Goal: Navigation & Orientation: Go to known website

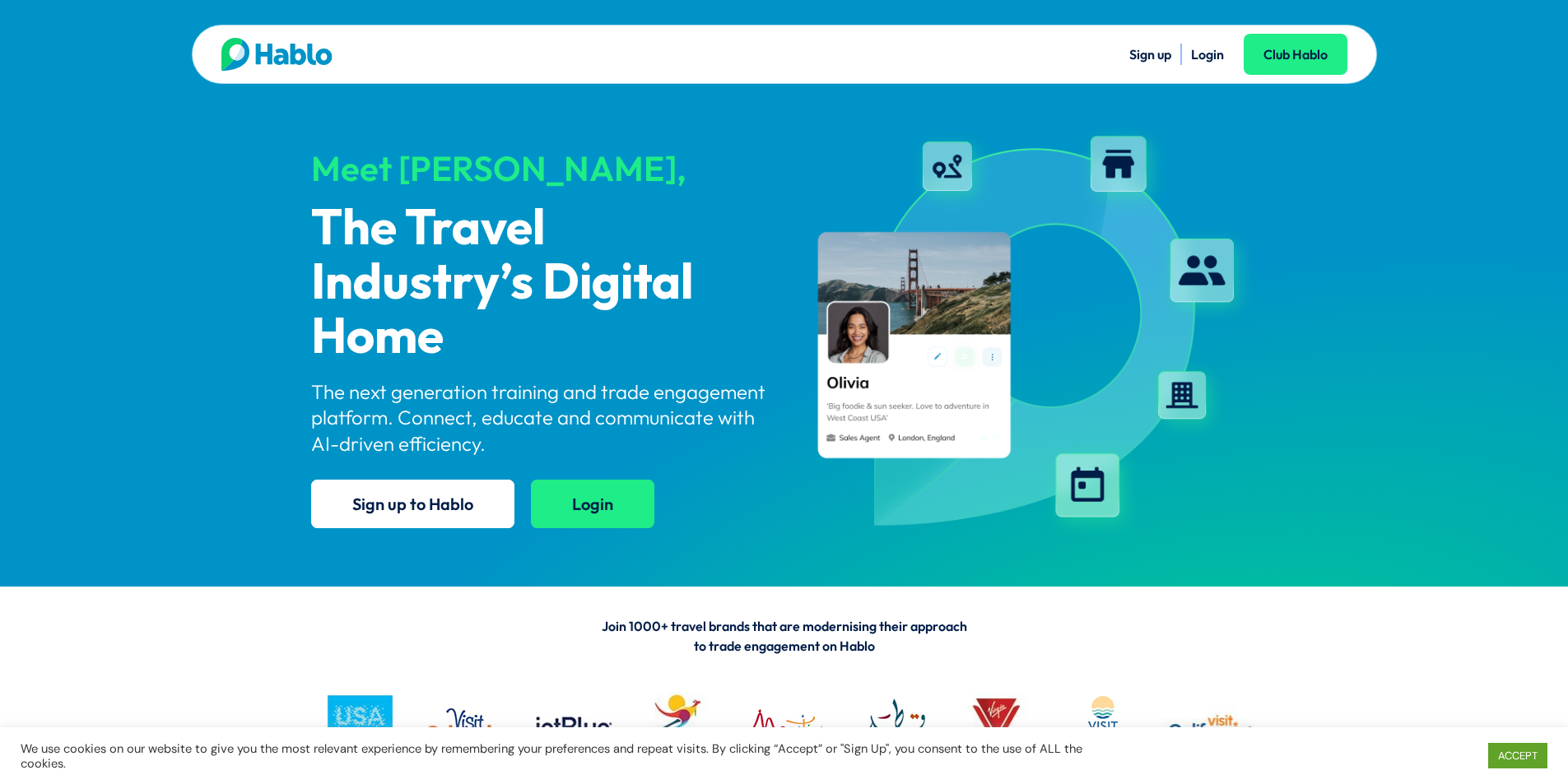
click at [602, 499] on link "Login" at bounding box center [593, 503] width 123 height 48
click at [1479, 98] on div "Sign up Login Club Hablo Meet Hablo, The Travel Industry’s Digital Home The nex…" at bounding box center [784, 293] width 1568 height 587
click at [596, 497] on link "Login" at bounding box center [593, 503] width 123 height 48
click at [594, 503] on link "Login" at bounding box center [593, 503] width 123 height 48
